Goal: Task Accomplishment & Management: Manage account settings

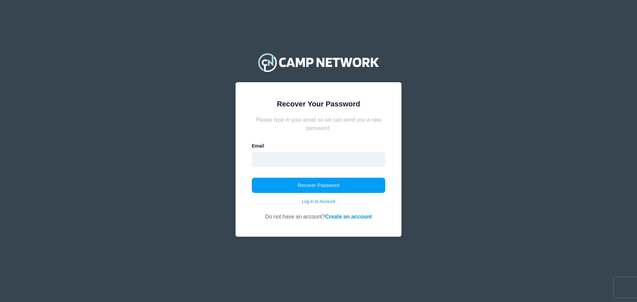
click at [289, 157] on input "email" at bounding box center [319, 159] width 134 height 15
type input "[EMAIL_ADDRESS][DOMAIN_NAME]"
click at [311, 184] on button "Recover Password" at bounding box center [319, 185] width 134 height 15
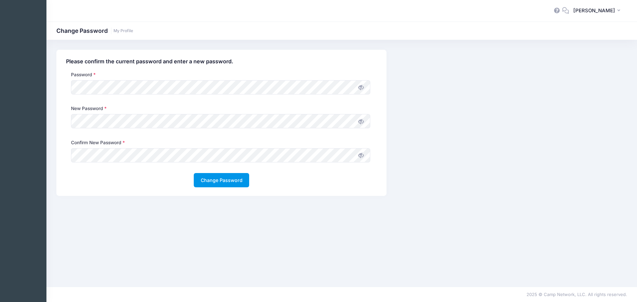
click at [220, 175] on button "Change Password" at bounding box center [221, 180] width 55 height 14
click at [194, 173] on button "Change Password" at bounding box center [221, 180] width 55 height 14
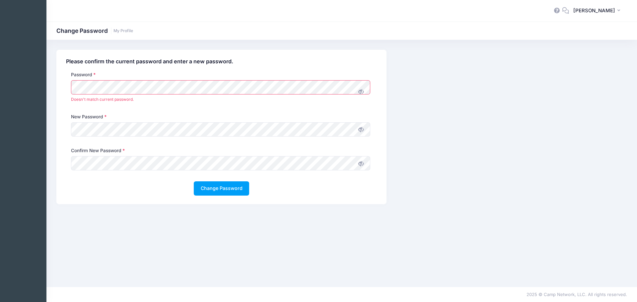
click at [0, 76] on div "My Events My Profile Log out" at bounding box center [318, 151] width 637 height 302
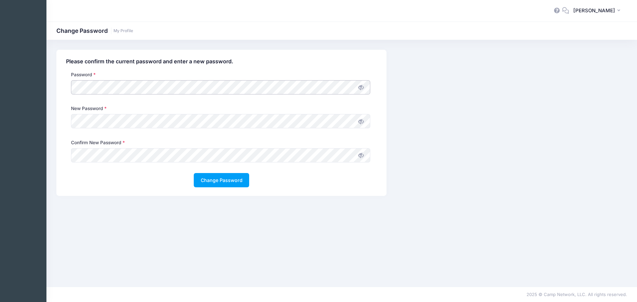
click at [194, 173] on button "Change Password" at bounding box center [221, 180] width 55 height 14
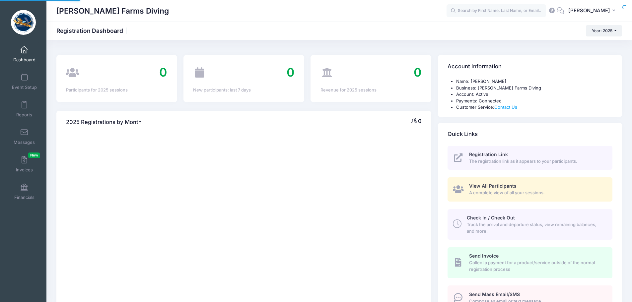
select select
click at [24, 53] on span at bounding box center [24, 49] width 0 height 7
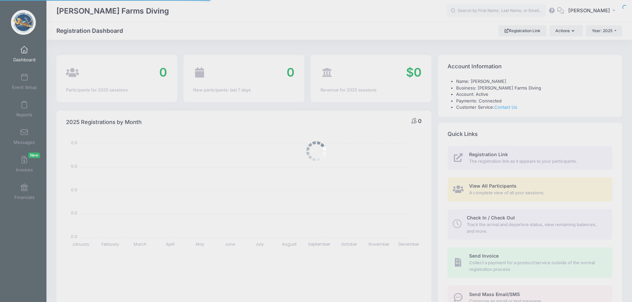
select select
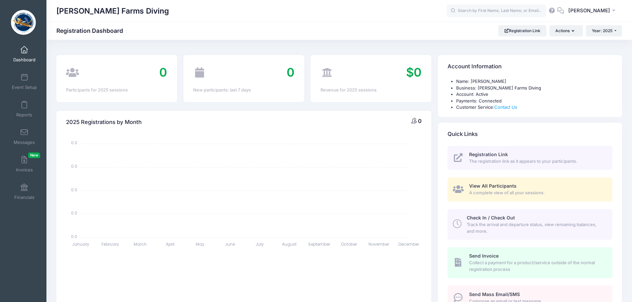
click at [20, 25] on img at bounding box center [23, 22] width 25 height 25
